Goal: Task Accomplishment & Management: Complete application form

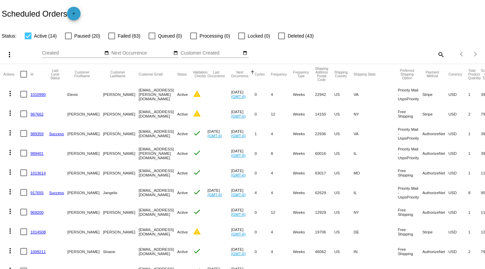
click at [77, 15] on mat-icon "add" at bounding box center [74, 15] width 8 height 8
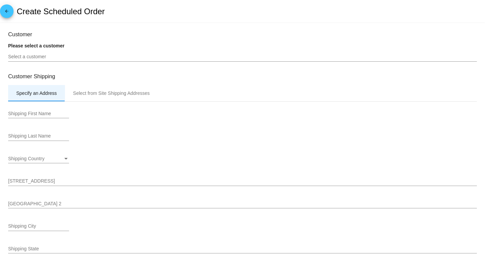
click at [14, 93] on div "Specify an Address" at bounding box center [36, 93] width 57 height 16
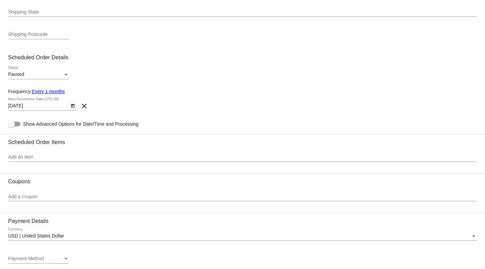
scroll to position [237, 0]
click at [44, 94] on link "Every 1 months" at bounding box center [48, 91] width 33 height 5
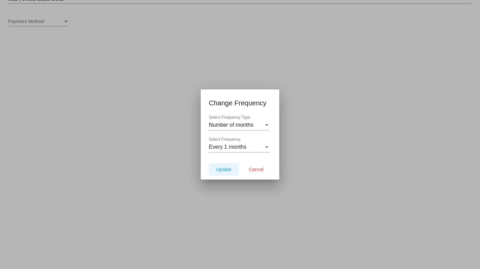
click at [224, 168] on span "Update" at bounding box center [223, 169] width 15 height 5
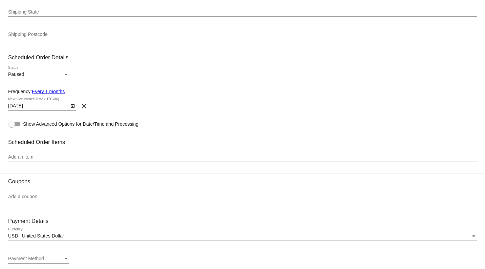
click at [53, 93] on link "Every 1 months" at bounding box center [48, 91] width 33 height 5
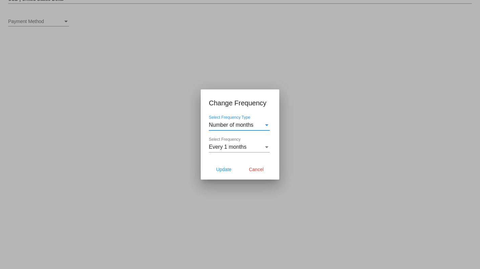
click at [267, 125] on div "Select Frequency Type" at bounding box center [266, 125] width 3 height 2
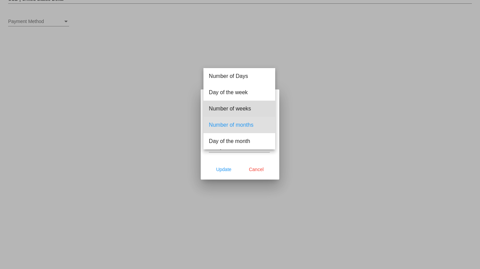
click at [231, 106] on span "Number of weeks" at bounding box center [239, 109] width 61 height 16
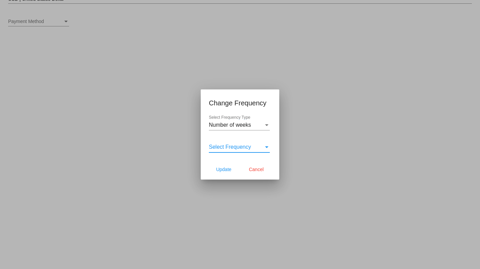
click at [219, 148] on span "Select Frequency" at bounding box center [230, 147] width 42 height 6
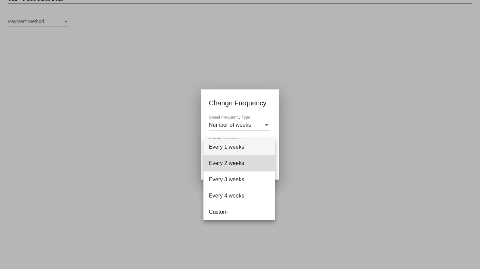
click at [228, 162] on span "Every 2 weeks" at bounding box center [239, 163] width 61 height 16
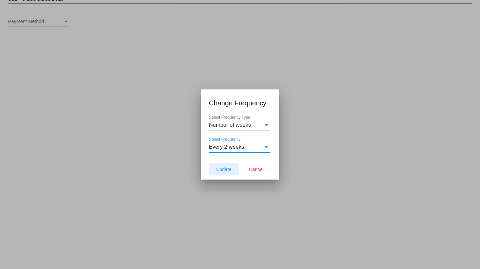
click at [228, 168] on span "Update" at bounding box center [223, 169] width 15 height 5
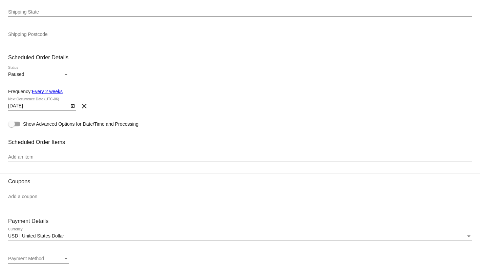
type input "[DATE]"
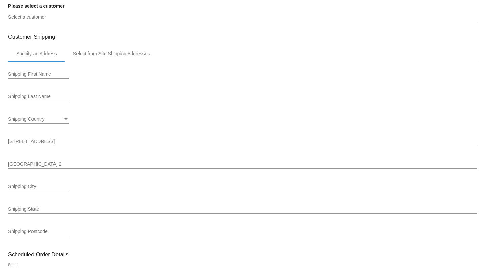
scroll to position [0, 0]
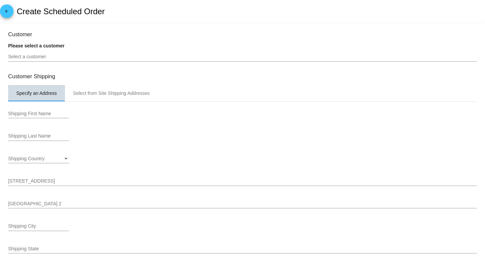
click at [22, 94] on div "Specify an Address" at bounding box center [36, 92] width 41 height 5
drag, startPoint x: 22, startPoint y: 94, endPoint x: 12, endPoint y: 95, distance: 10.5
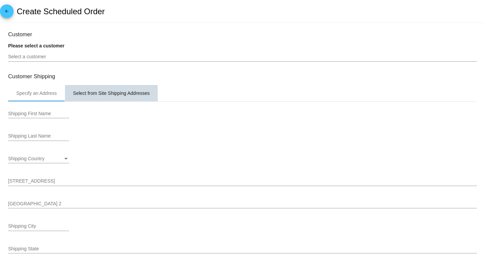
drag, startPoint x: 11, startPoint y: 98, endPoint x: 131, endPoint y: 96, distance: 120.2
click at [131, 96] on div "Select from Site Shipping Addresses" at bounding box center [111, 92] width 76 height 5
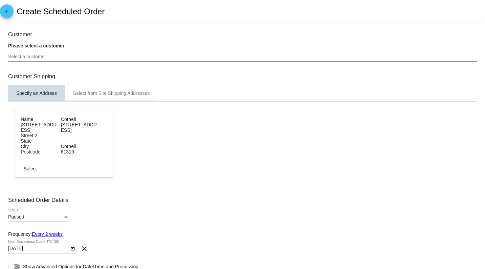
click at [38, 92] on div "Specify an Address" at bounding box center [36, 92] width 41 height 5
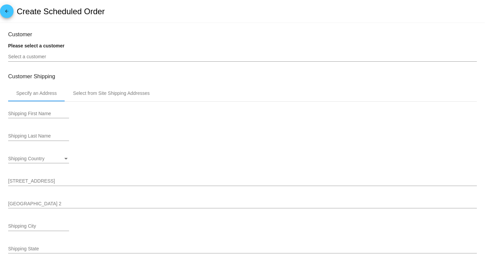
drag, startPoint x: 38, startPoint y: 92, endPoint x: 135, endPoint y: 142, distance: 109.0
click at [135, 143] on div "Shipping Last Name" at bounding box center [242, 137] width 469 height 19
click at [26, 58] on input "Select a customer" at bounding box center [242, 56] width 469 height 5
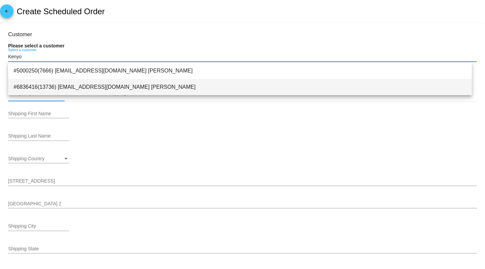
type input "Kenyo"
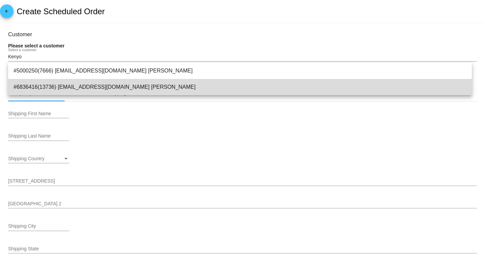
click at [138, 85] on span "#6836416(13736) [EMAIL_ADDRESS][DOMAIN_NAME] [PERSON_NAME]" at bounding box center [240, 87] width 453 height 16
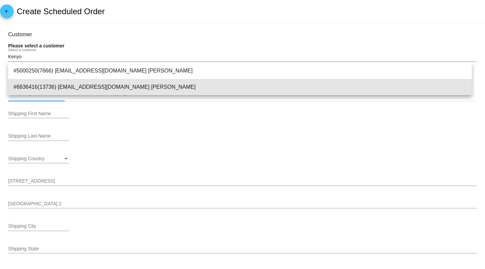
type input "[PERSON_NAME]"
type input "[STREET_ADDRESS]"
type input "Larkspur"
type input "80118"
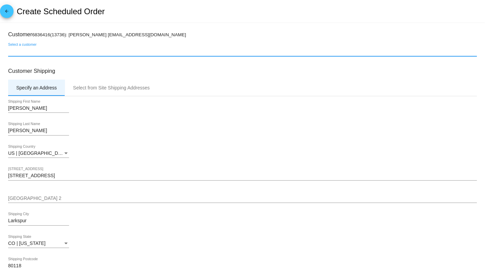
click at [26, 90] on div "Specify an Address" at bounding box center [36, 87] width 41 height 5
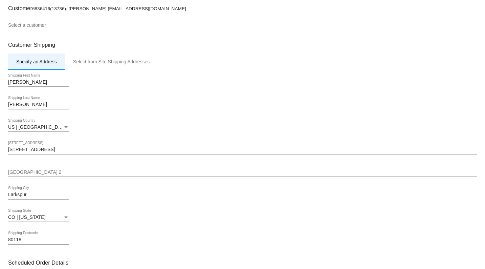
scroll to position [67, 0]
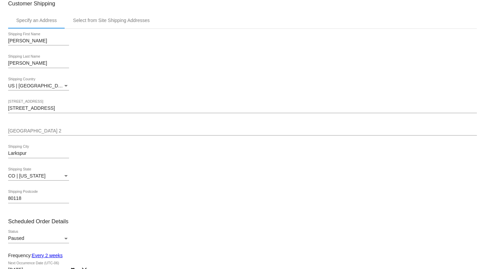
click at [118, 83] on div "US | [GEOGRAPHIC_DATA] Shipping Country" at bounding box center [242, 86] width 469 height 19
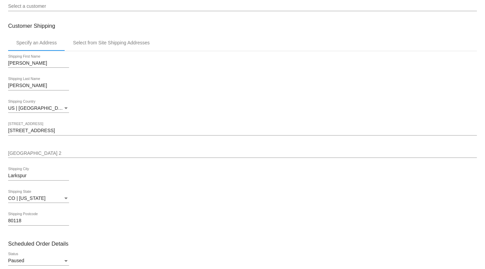
scroll to position [34, 0]
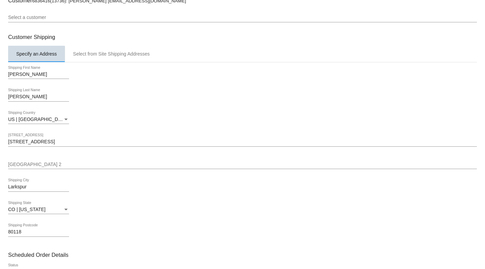
click at [17, 57] on div "Specify an Address" at bounding box center [36, 53] width 41 height 5
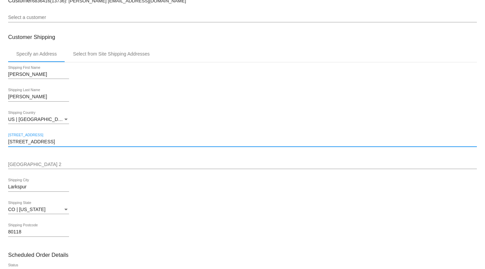
drag, startPoint x: 17, startPoint y: 57, endPoint x: 139, endPoint y: 124, distance: 139.8
click at [142, 129] on div "[PERSON_NAME] Shipping First Name [PERSON_NAME] Shipping Last Name [GEOGRAPHIC_…" at bounding box center [242, 153] width 469 height 183
click at [95, 56] on div "Select from Site Shipping Addresses" at bounding box center [111, 53] width 76 height 5
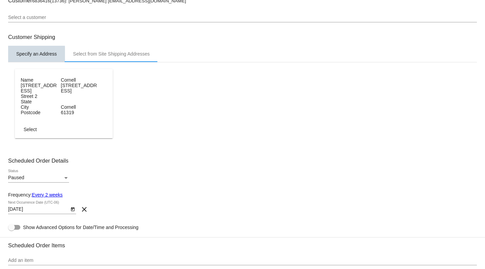
click at [26, 55] on div "Specify an Address" at bounding box center [36, 53] width 41 height 5
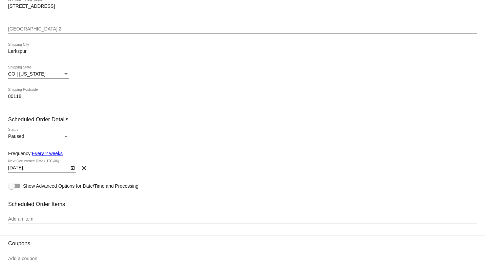
scroll to position [271, 0]
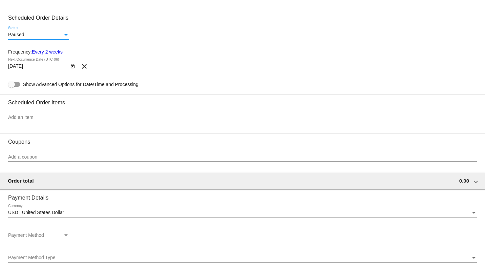
click at [65, 36] on div "Status" at bounding box center [65, 35] width 3 height 2
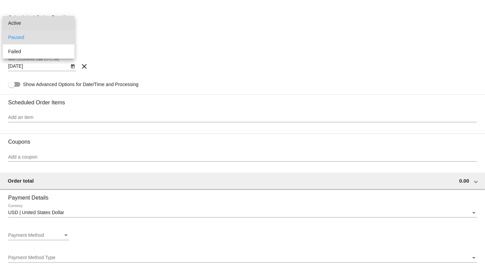
click at [24, 21] on span "Active" at bounding box center [38, 23] width 61 height 14
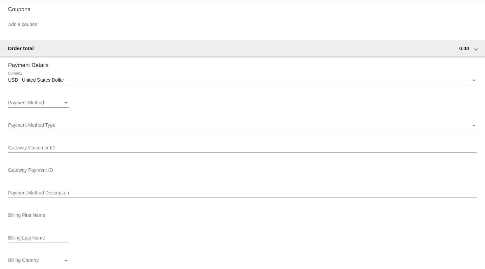
scroll to position [406, 0]
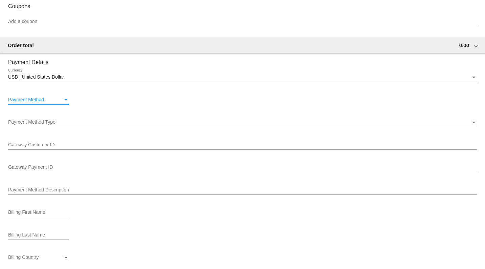
click at [67, 103] on div "Payment Method" at bounding box center [66, 99] width 6 height 5
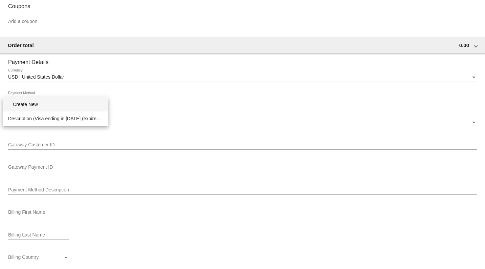
click at [209, 97] on div at bounding box center [242, 134] width 485 height 269
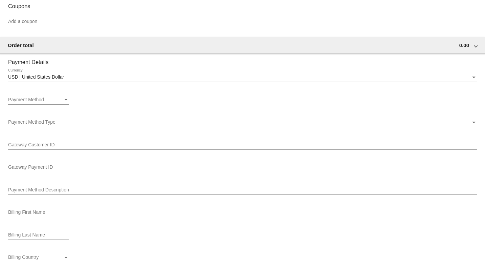
click at [196, 107] on div "Payment Method Payment Method" at bounding box center [242, 100] width 469 height 19
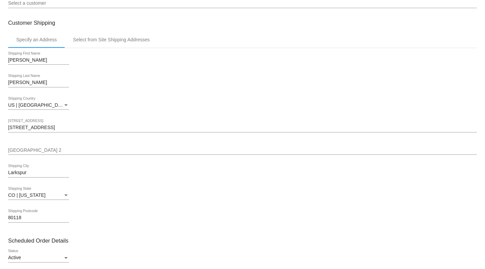
scroll to position [0, 0]
